Goal: Information Seeking & Learning: Learn about a topic

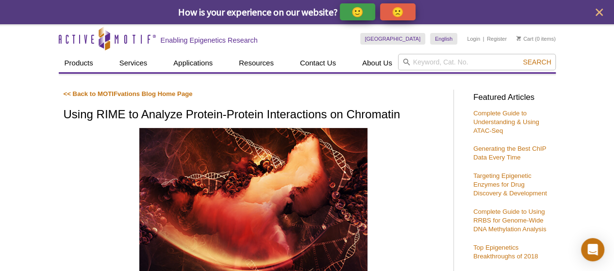
scroll to position [323, 0]
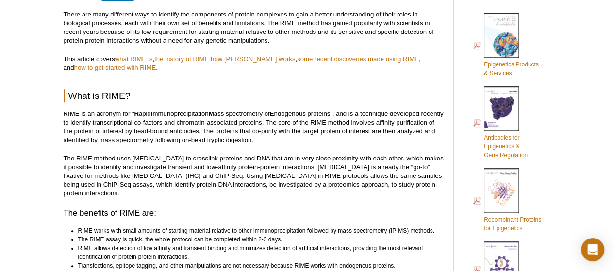
click at [274, 140] on p "RIME is an acronym for “ R apid I mmunoprecipitation M ass spectrometry of E nd…" at bounding box center [254, 127] width 380 height 35
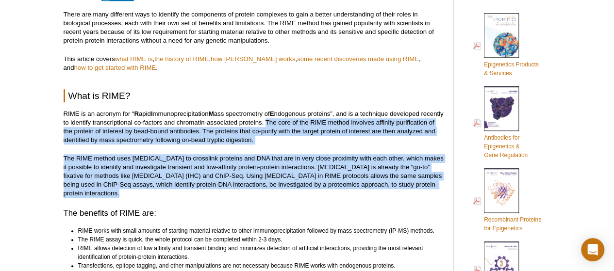
drag, startPoint x: 290, startPoint y: 121, endPoint x: 114, endPoint y: 196, distance: 191.4
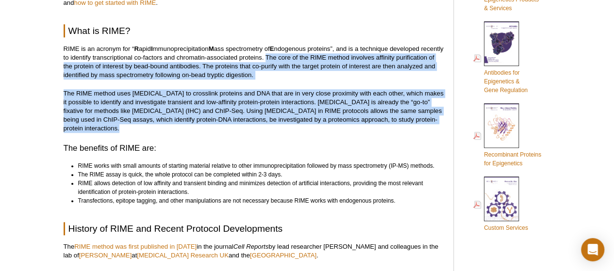
click at [169, 124] on p "The RIME method uses [MEDICAL_DATA] to crosslink proteins and DNA that are in v…" at bounding box center [254, 111] width 380 height 44
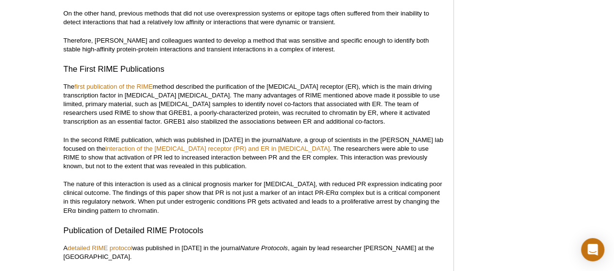
scroll to position [777, 0]
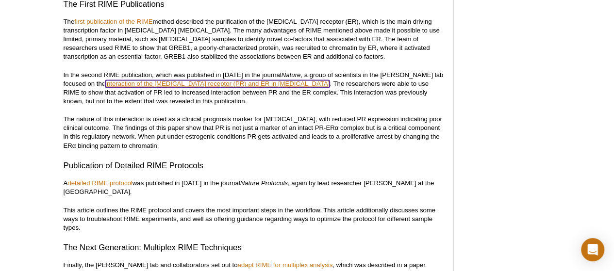
click at [180, 84] on link "interaction of the [MEDICAL_DATA] receptor (PR) and ER in [MEDICAL_DATA]" at bounding box center [217, 83] width 224 height 7
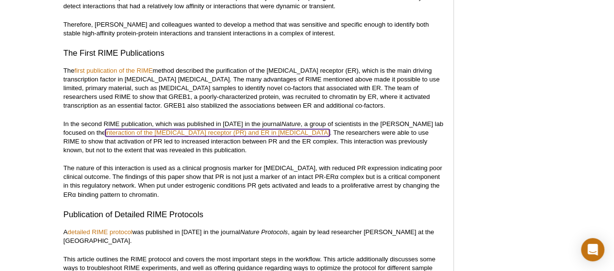
scroll to position [712, 0]
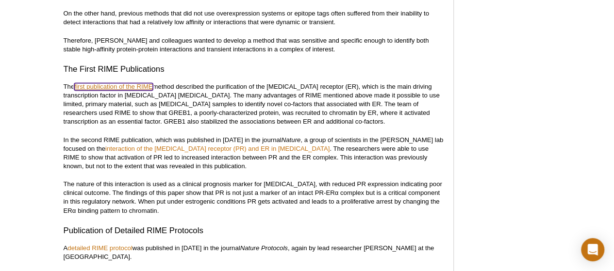
click at [140, 85] on link "first publication of the RIME" at bounding box center [113, 86] width 78 height 7
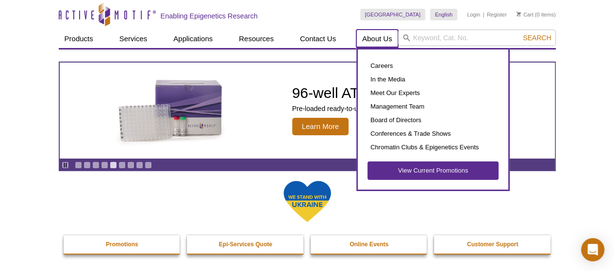
click at [383, 39] on link "About Us" at bounding box center [377, 39] width 42 height 18
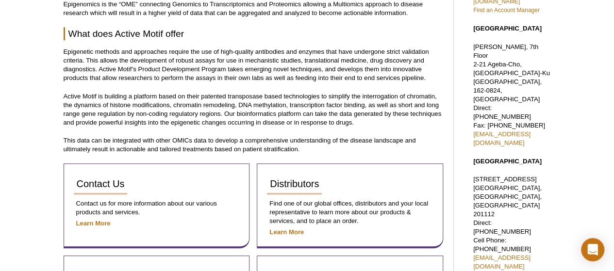
scroll to position [346, 0]
